Goal: Transaction & Acquisition: Obtain resource

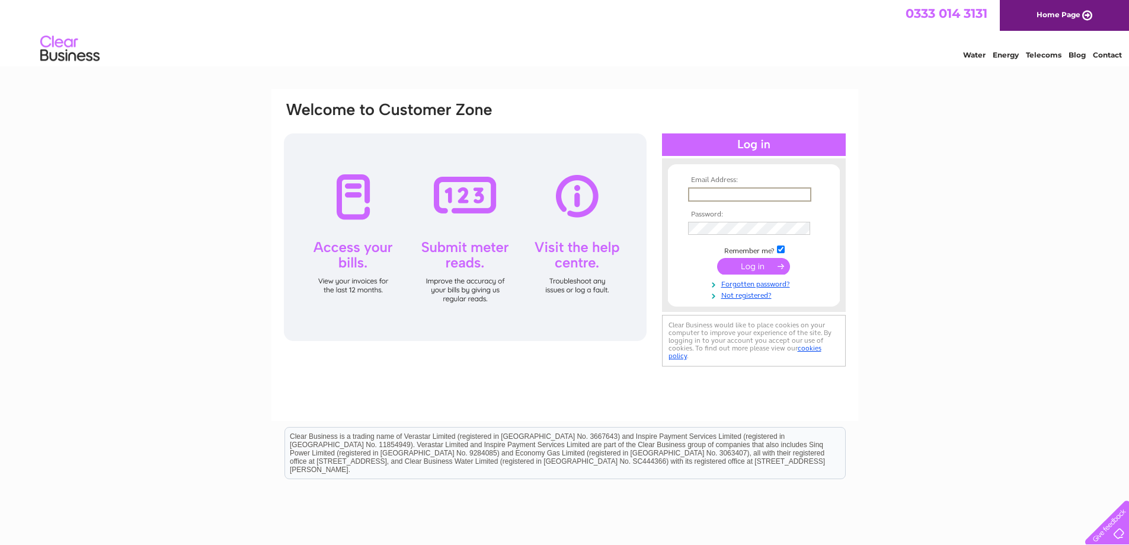
type input "info@bostonbowl.co.uk"
click at [717, 258] on input "submit" at bounding box center [753, 266] width 73 height 17
click at [744, 263] on input "submit" at bounding box center [753, 266] width 73 height 17
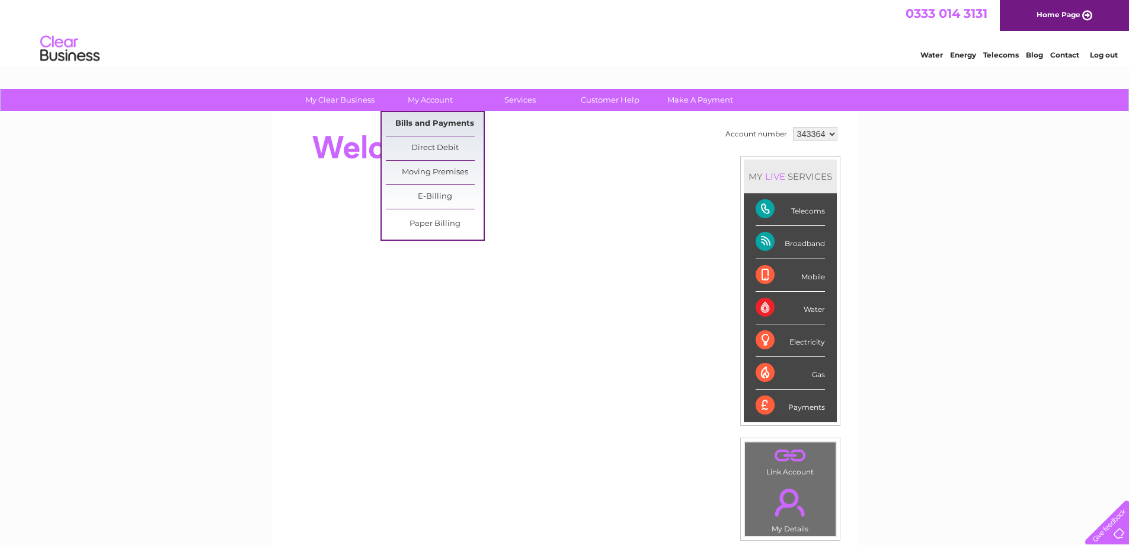
click at [418, 125] on link "Bills and Payments" at bounding box center [435, 124] width 98 height 24
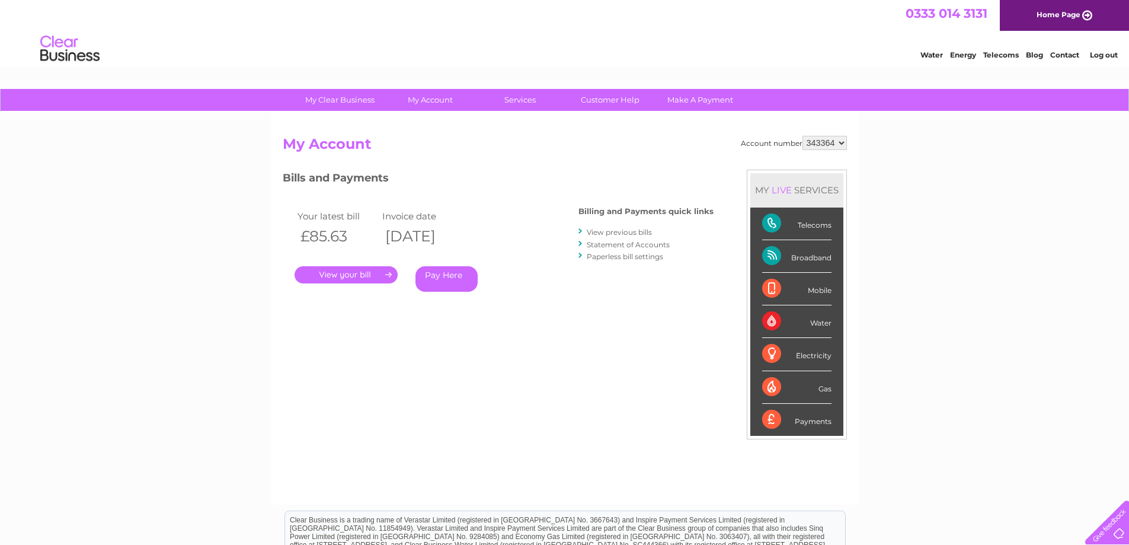
click at [613, 232] on link "View previous bills" at bounding box center [619, 232] width 65 height 9
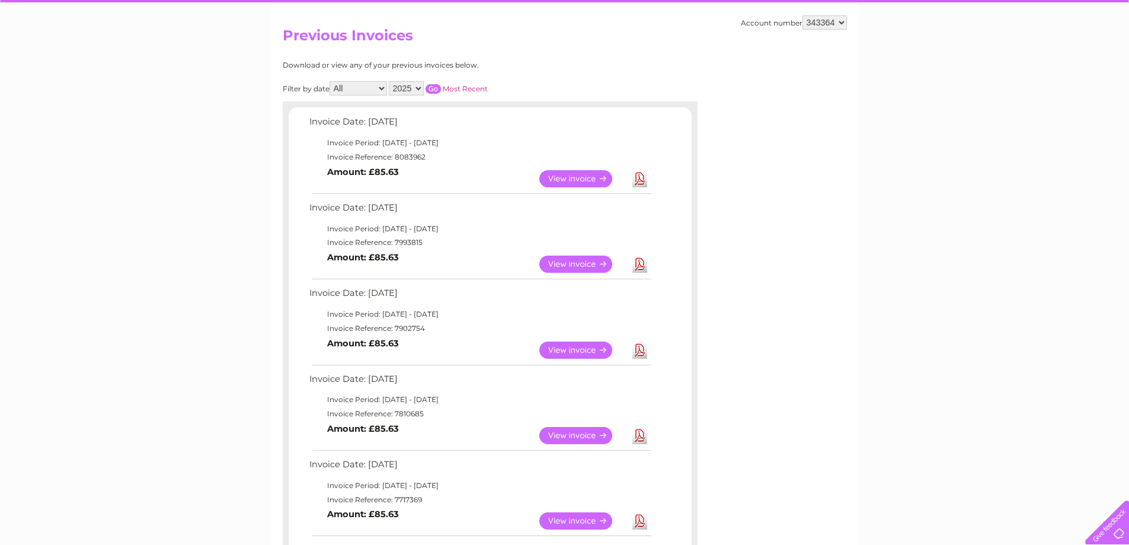
scroll to position [119, 0]
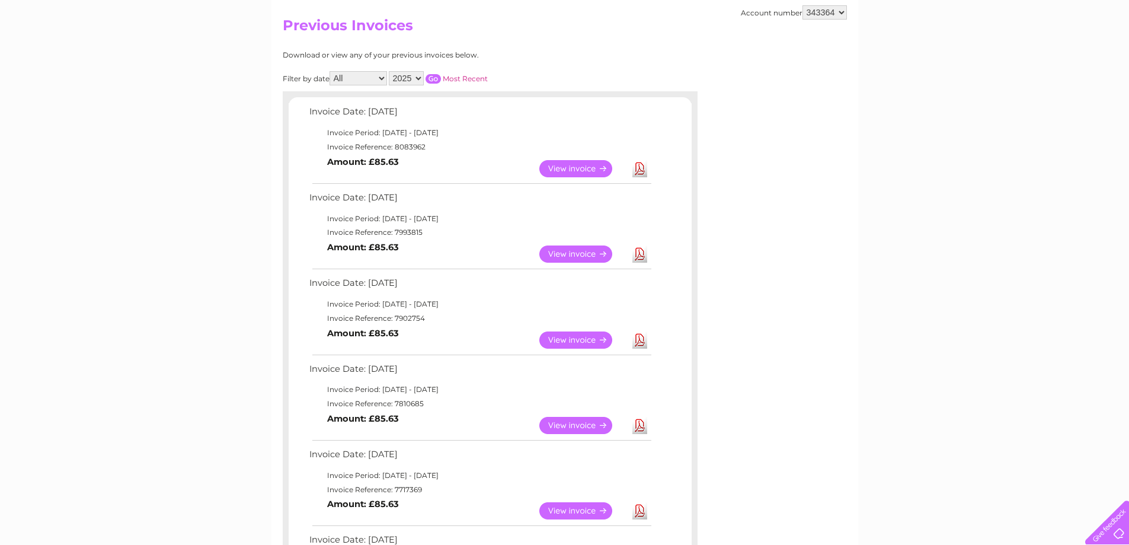
click at [638, 427] on link "Download" at bounding box center [640, 425] width 15 height 17
